Goal: Transaction & Acquisition: Book appointment/travel/reservation

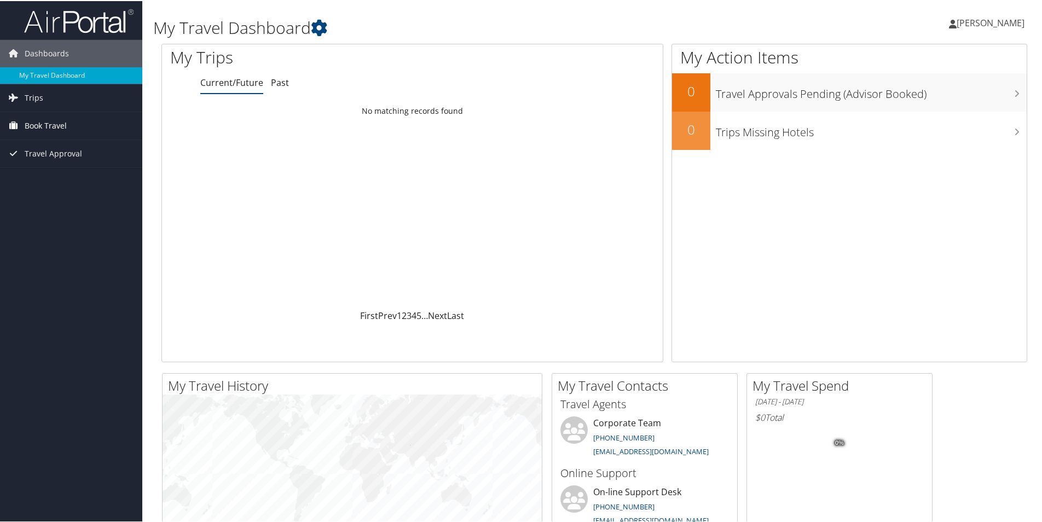
click at [45, 124] on span "Book Travel" at bounding box center [46, 124] width 42 height 27
click at [64, 178] on link "Book/Manage Online Trips" at bounding box center [71, 179] width 142 height 16
